Goal: Find specific fact: Find specific fact

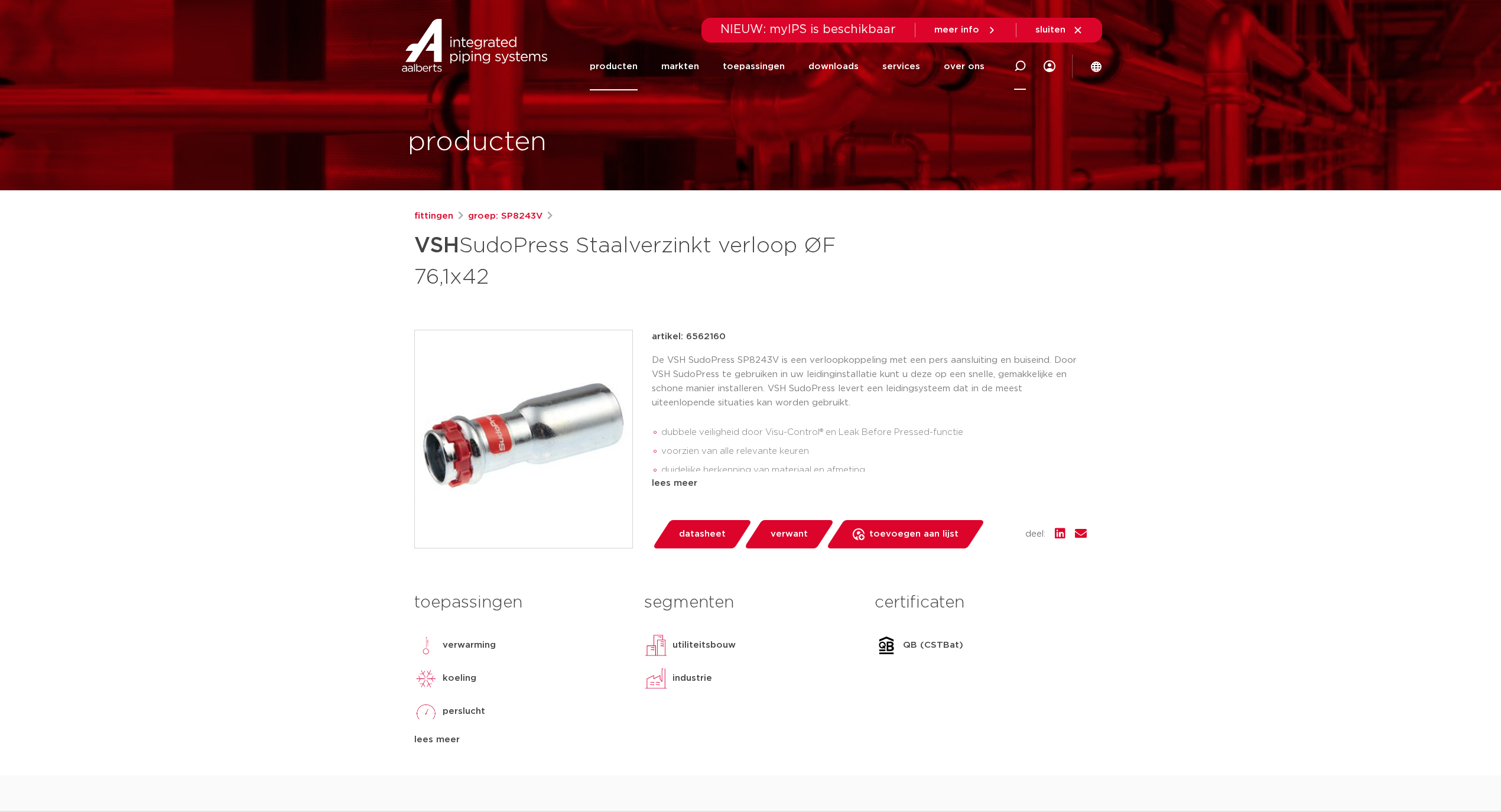
click at [1015, 70] on icon at bounding box center [1019, 66] width 14 height 14
type input "SP8243V"
click button "Zoeken" at bounding box center [0, 0] width 0 height 0
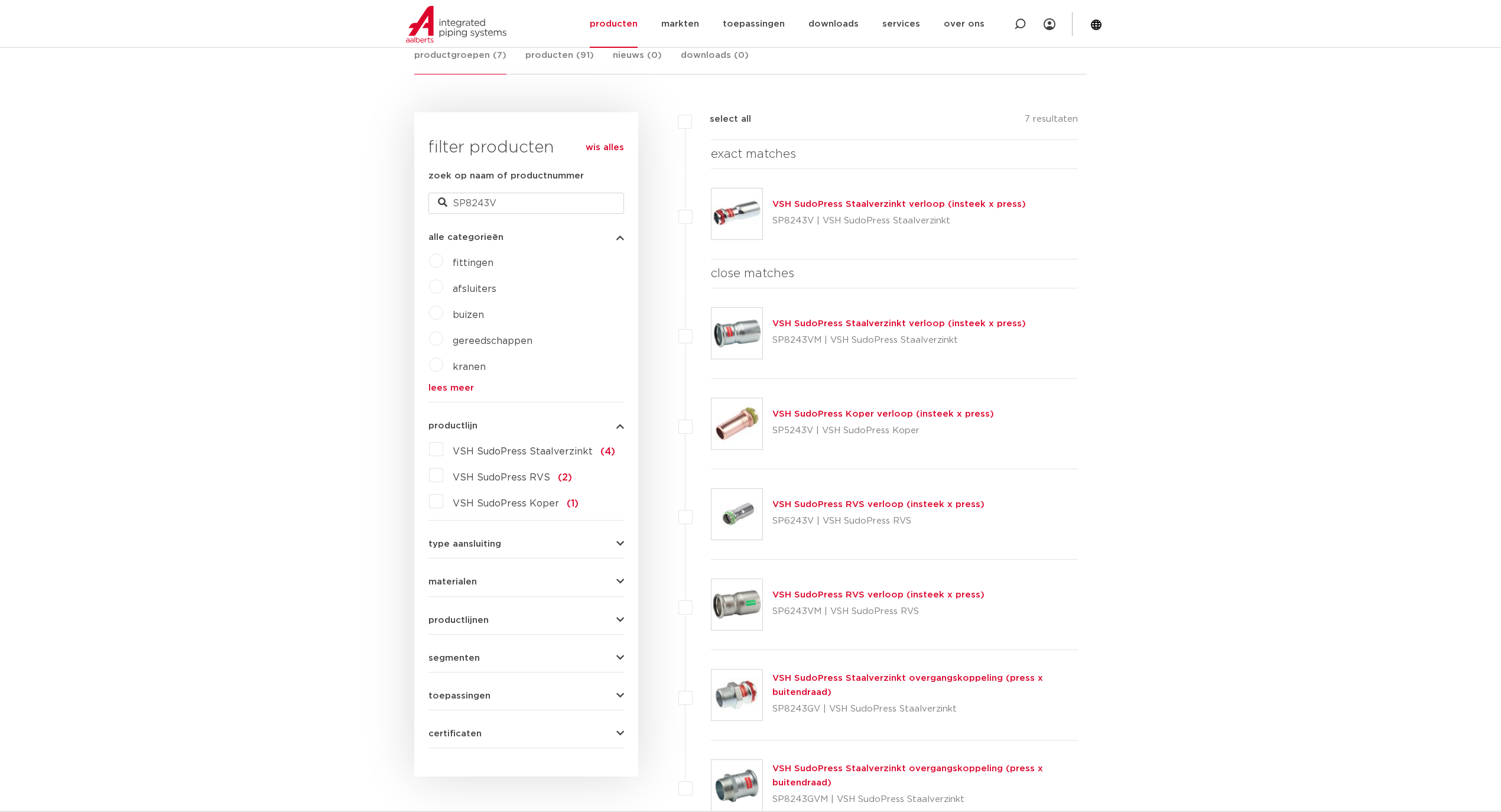
click at [832, 206] on link "VSH SudoPress Staalverzinkt verloop (insteek x press)" at bounding box center [900, 204] width 254 height 9
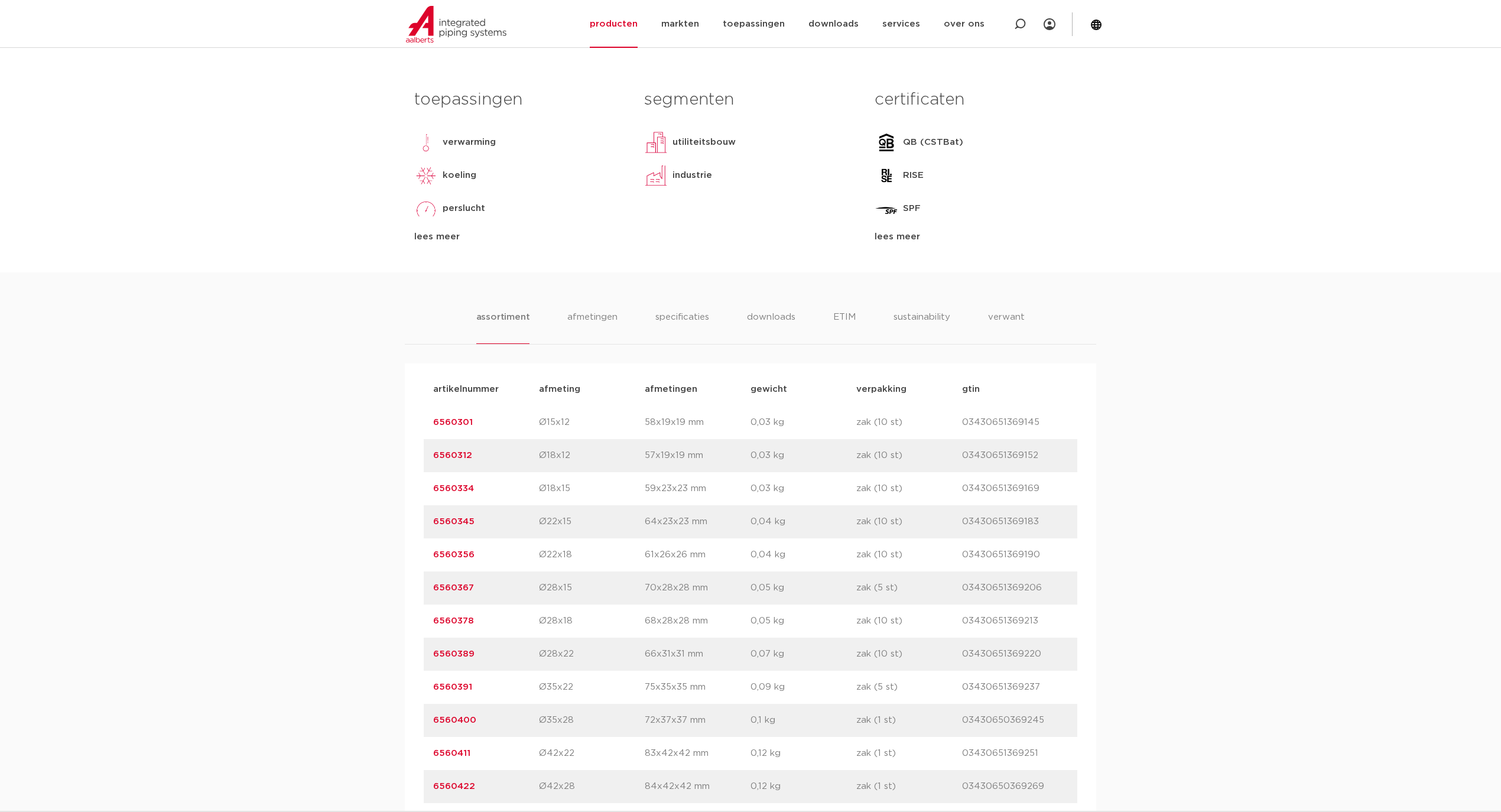
scroll to position [630, 0]
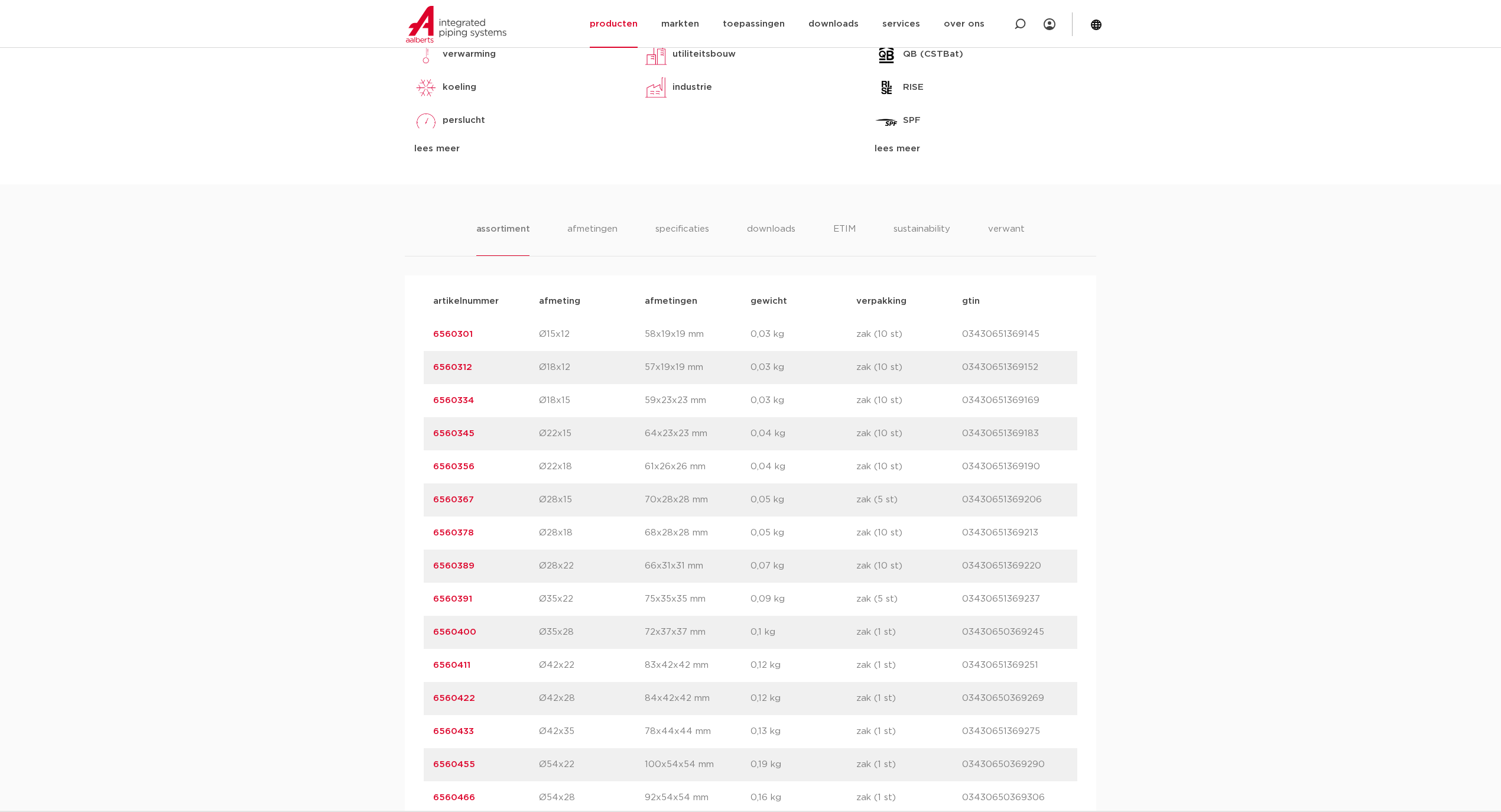
drag, startPoint x: 488, startPoint y: 469, endPoint x: 409, endPoint y: 473, distance: 79.1
click at [409, 473] on div "artikelnummer afmeting [GEOGRAPHIC_DATA] gewicht verpakking gtin artikelnummer …" at bounding box center [750, 649] width 692 height 747
copy link "6560356"
